Goal: Task Accomplishment & Management: Use online tool/utility

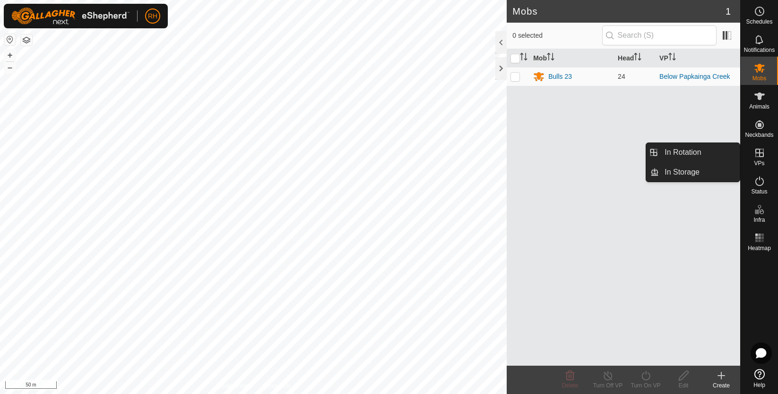
click at [756, 161] on span "VPs" at bounding box center [759, 164] width 10 height 6
click at [703, 157] on link "In Rotation" at bounding box center [699, 152] width 81 height 19
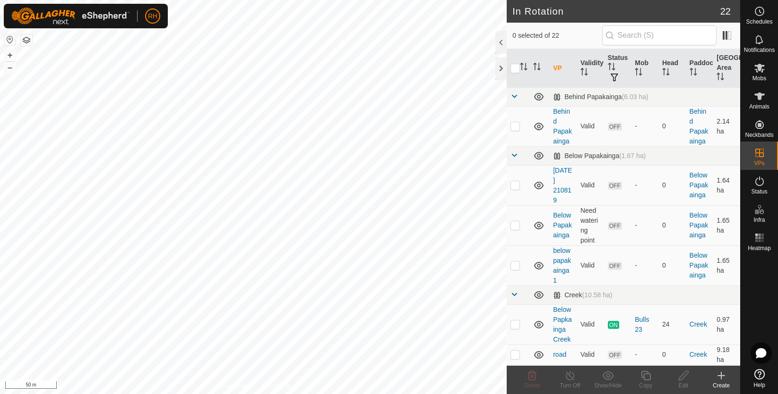
click at [722, 372] on icon at bounding box center [720, 375] width 11 height 11
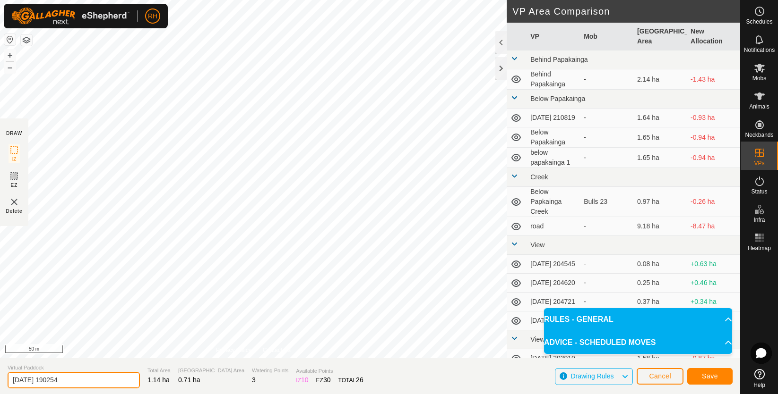
click at [38, 381] on input "[DATE] 190254" at bounding box center [74, 380] width 132 height 17
type input "creek to behind papakainga"
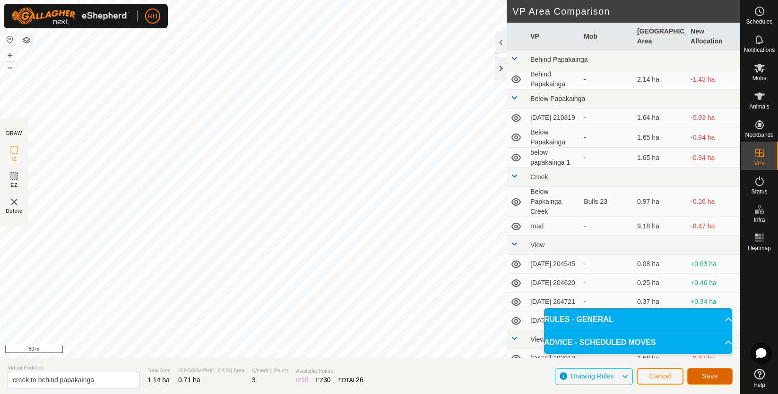
click at [714, 378] on span "Save" at bounding box center [710, 377] width 16 height 8
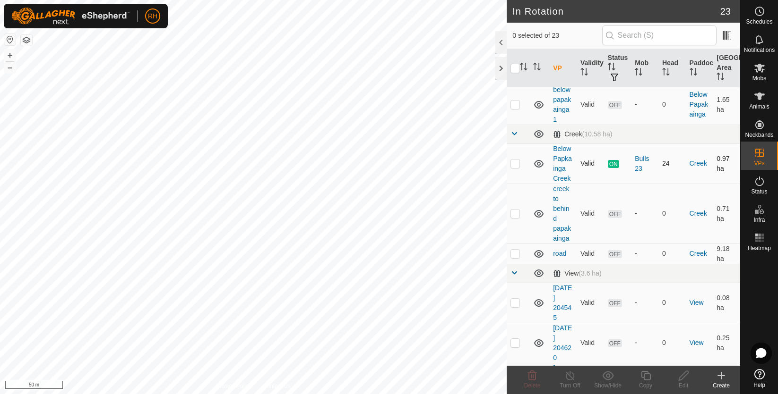
scroll to position [165, 0]
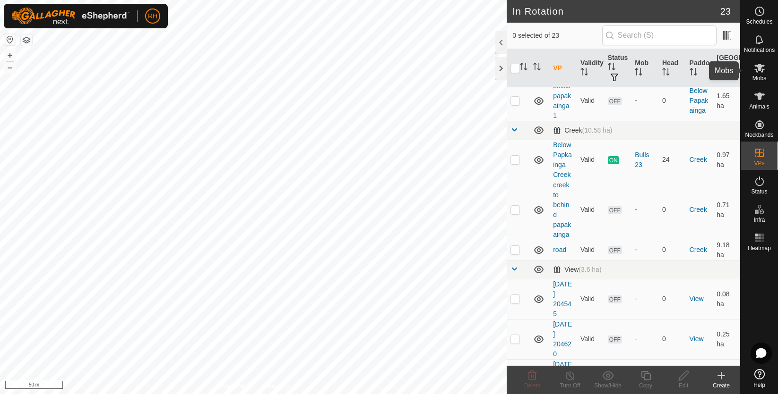
click at [760, 65] on icon at bounding box center [759, 68] width 10 height 9
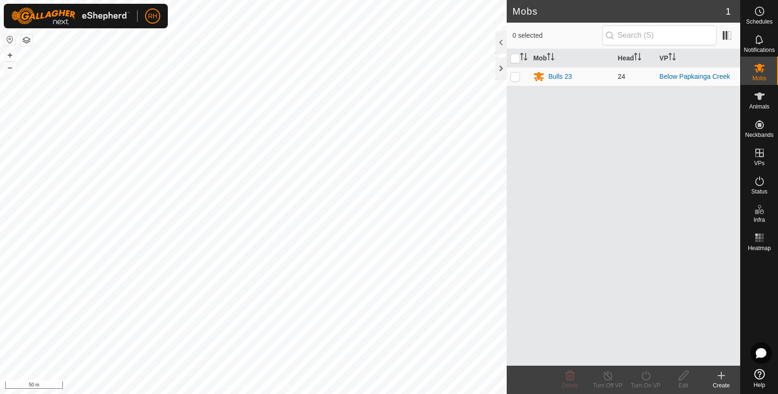
click at [514, 80] on p-checkbox at bounding box center [514, 77] width 9 height 8
checkbox input "true"
click at [555, 77] on div "Bulls 23" at bounding box center [560, 77] width 24 height 10
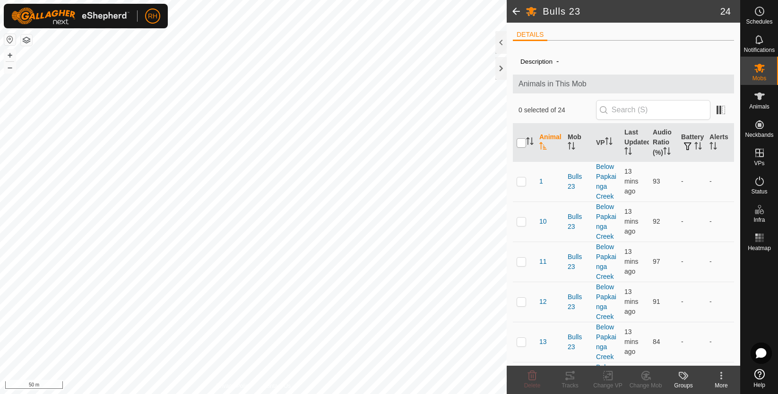
click at [523, 145] on input "checkbox" at bounding box center [520, 142] width 9 height 9
checkbox input "true"
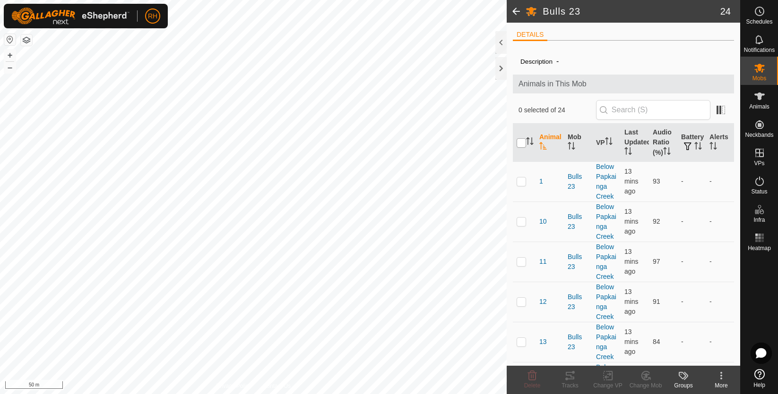
checkbox input "true"
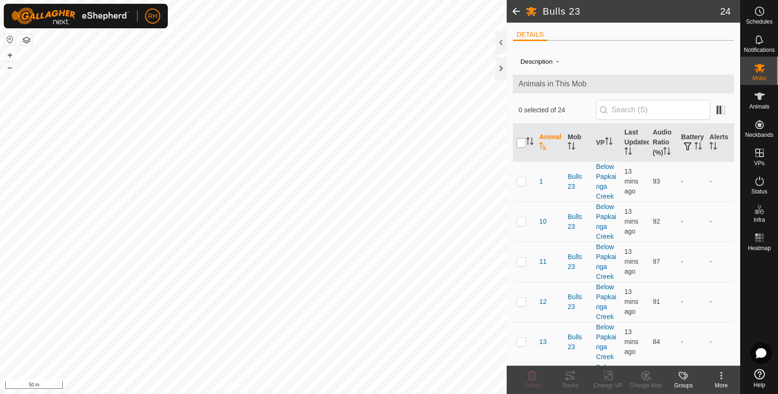
checkbox input "true"
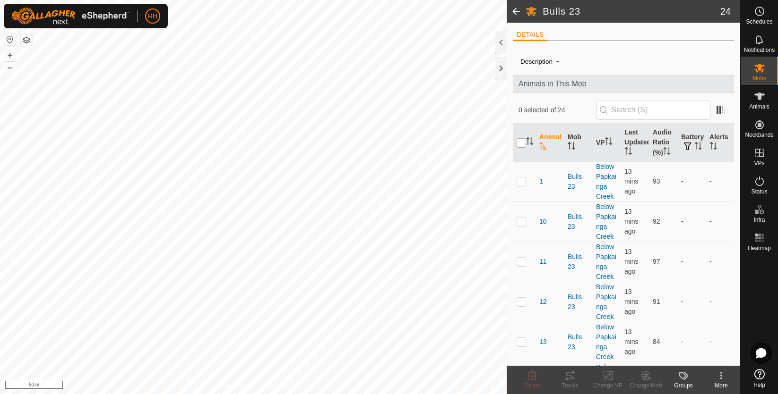
checkbox input "true"
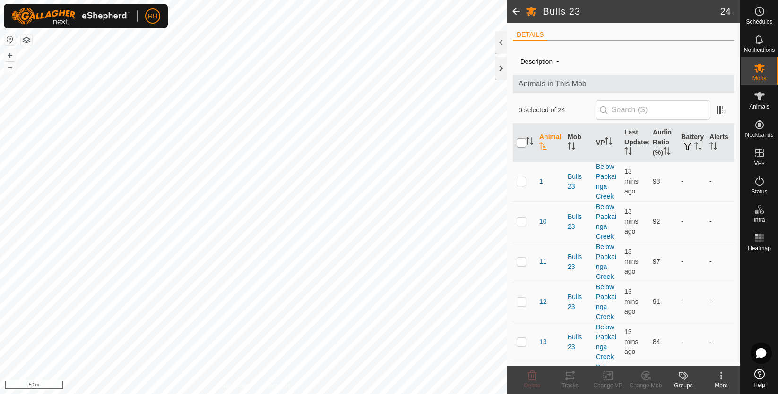
checkbox input "true"
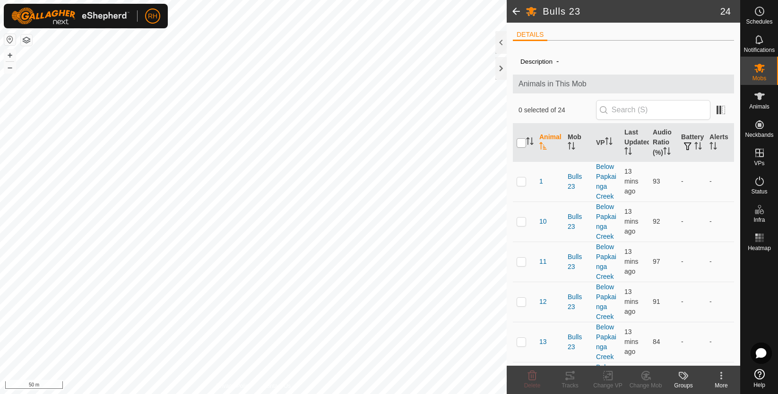
checkbox input "true"
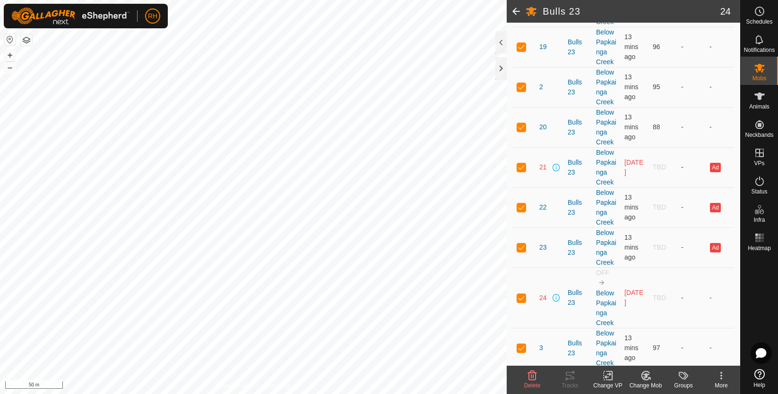
scroll to position [537, 0]
click at [523, 168] on p-checkbox at bounding box center [520, 167] width 9 height 8
checkbox input "false"
click at [522, 297] on p-checkbox at bounding box center [520, 297] width 9 height 8
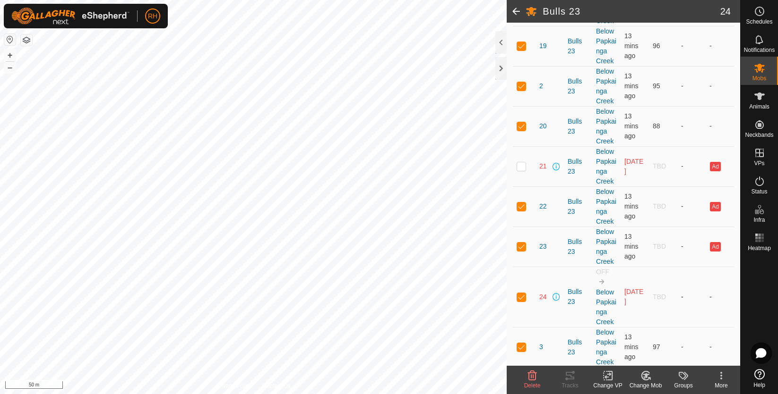
checkbox input "false"
click at [522, 208] on p-checkbox at bounding box center [520, 207] width 9 height 8
checkbox input "false"
click at [520, 252] on td at bounding box center [524, 247] width 23 height 40
checkbox input "false"
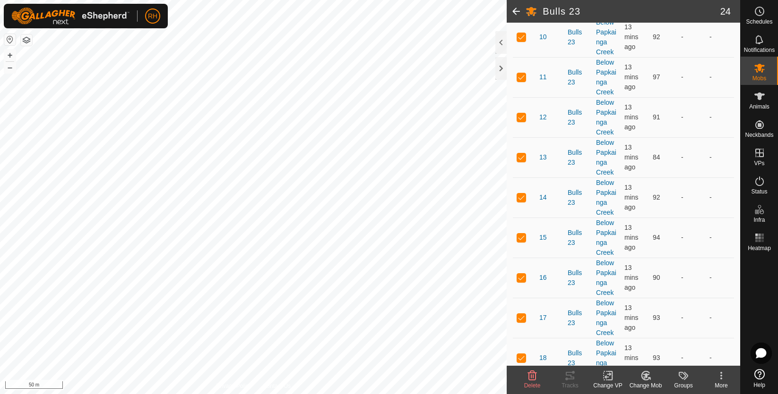
scroll to position [0, 0]
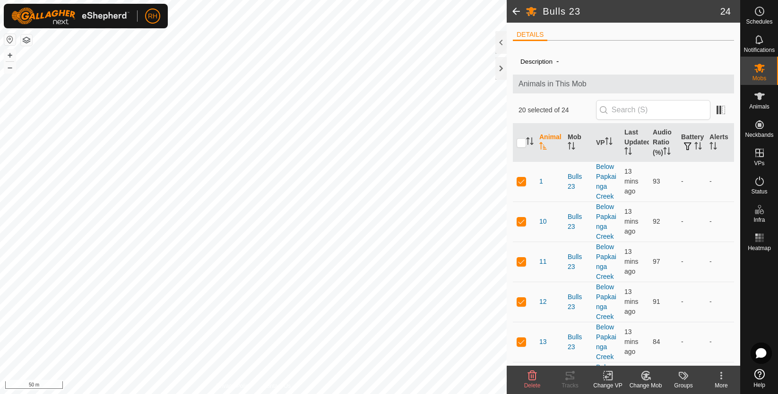
click at [607, 382] on div "Change VP" at bounding box center [608, 386] width 38 height 9
click at [642, 337] on link "Choose VP..." at bounding box center [636, 335] width 94 height 19
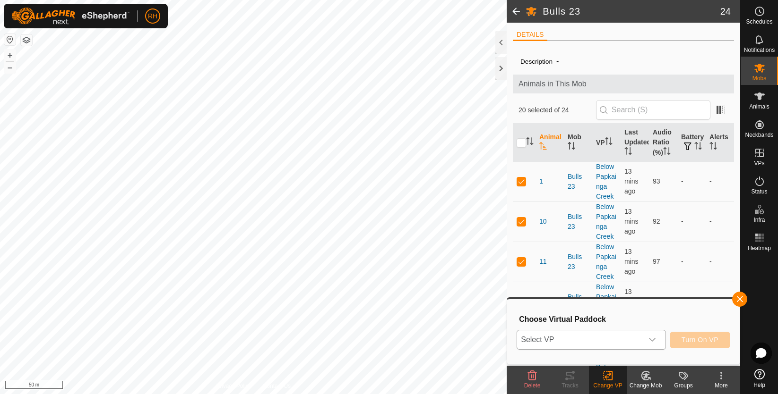
click at [645, 343] on div "dropdown trigger" at bounding box center [652, 340] width 19 height 19
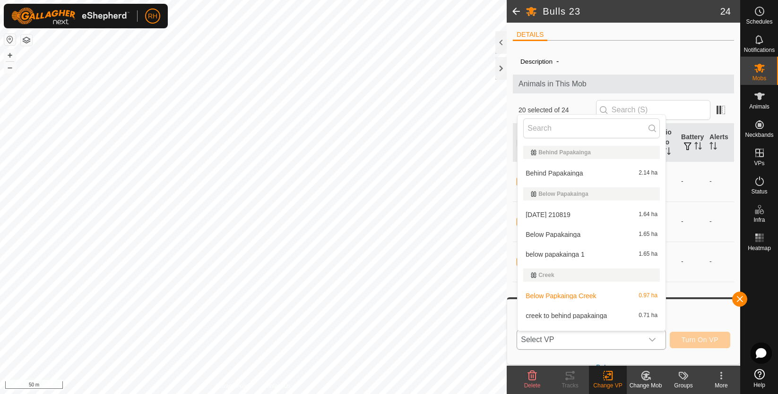
scroll to position [14, 0]
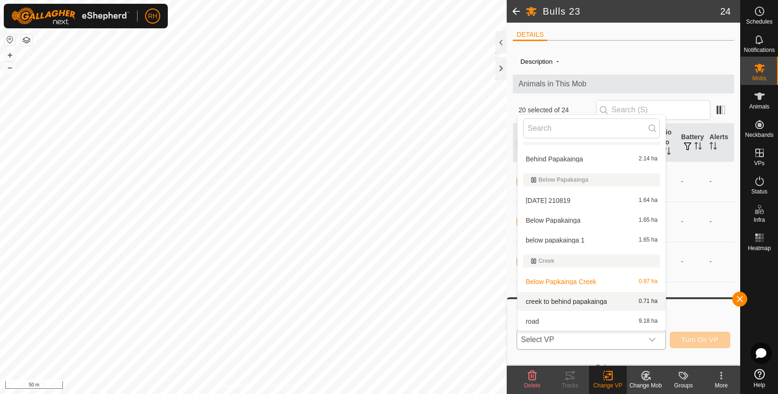
click at [581, 305] on li "creek to behind papakainga 0.71 ha" at bounding box center [591, 301] width 148 height 19
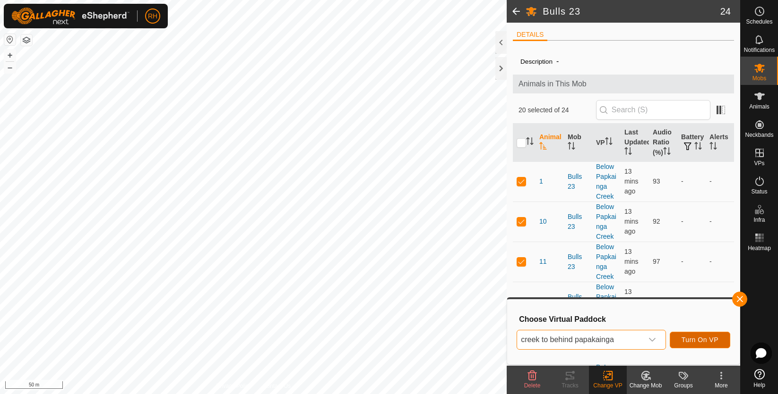
click at [698, 341] on span "Turn On VP" at bounding box center [699, 340] width 37 height 8
